Goal: Task Accomplishment & Management: Use online tool/utility

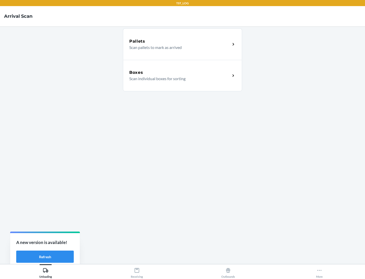
click at [180, 73] on div "Boxes" at bounding box center [179, 73] width 101 height 6
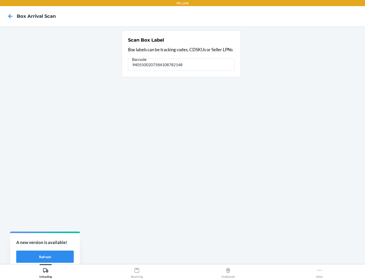
type input "9405500207584108782148"
